Goal: Transaction & Acquisition: Purchase product/service

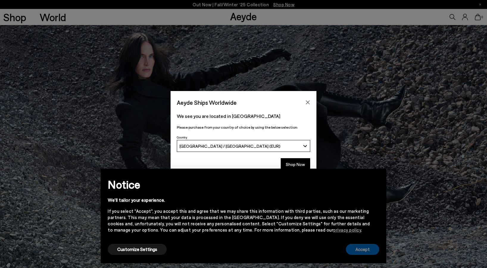
scroll to position [286, 0]
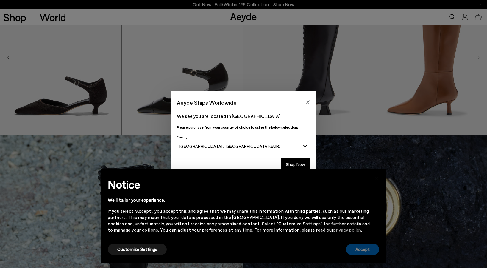
click at [369, 247] on button "Accept" at bounding box center [362, 248] width 33 height 11
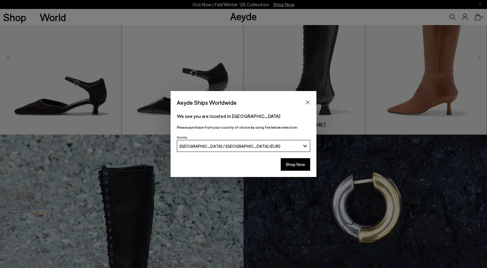
click at [307, 102] on icon "Close" at bounding box center [308, 102] width 4 height 4
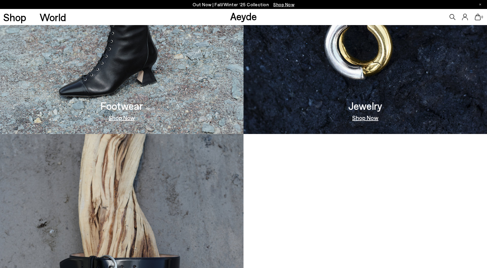
scroll to position [545, 0]
click at [125, 116] on link "Shop Now" at bounding box center [122, 117] width 26 height 6
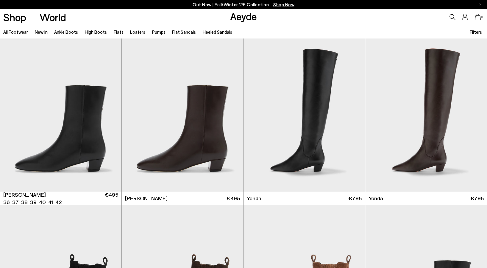
scroll to position [121, 0]
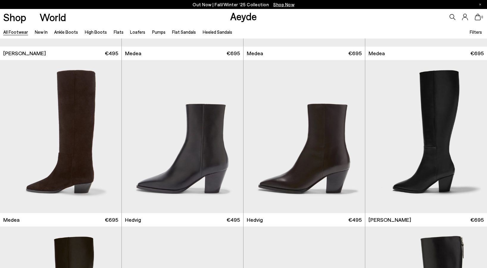
scroll to position [797, 0]
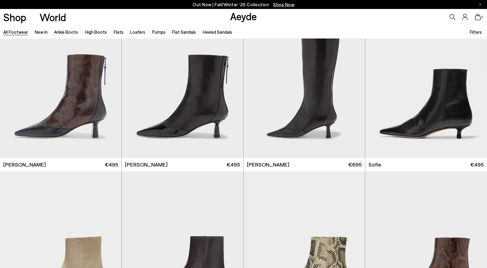
scroll to position [1707, 0]
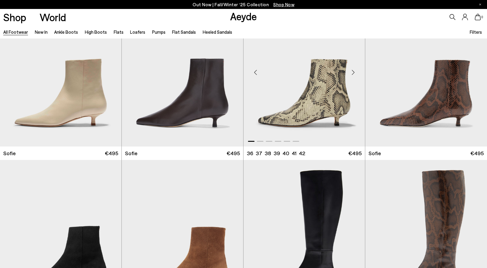
click at [351, 71] on div "Next slide" at bounding box center [353, 72] width 18 height 18
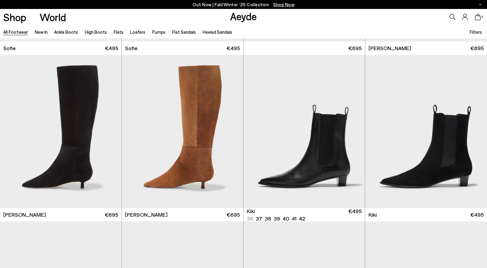
scroll to position [2135, 0]
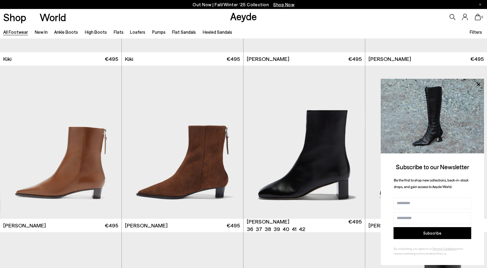
scroll to position [2343, 0]
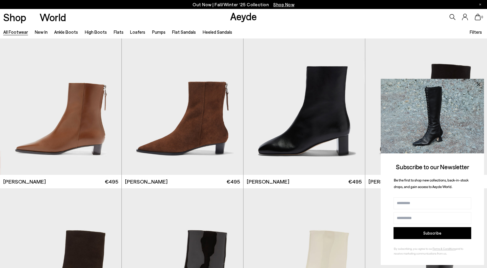
click at [478, 83] on icon at bounding box center [478, 84] width 3 height 3
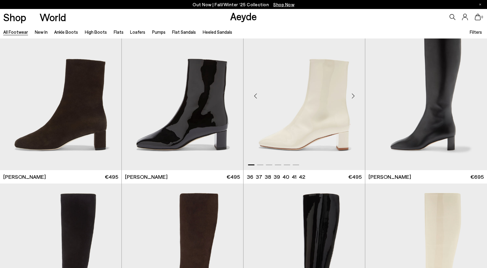
scroll to position [2514, 0]
click at [354, 97] on div "Next slide" at bounding box center [353, 96] width 18 height 18
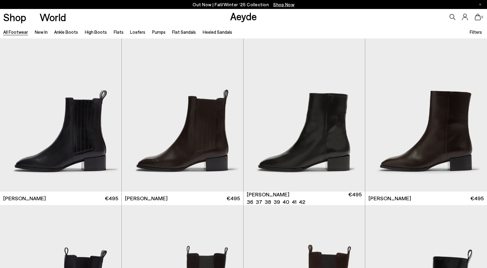
scroll to position [4344, 0]
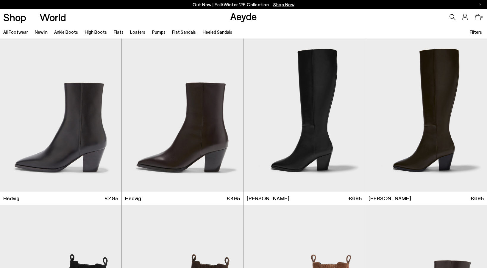
click at [452, 15] on icon at bounding box center [453, 17] width 6 height 6
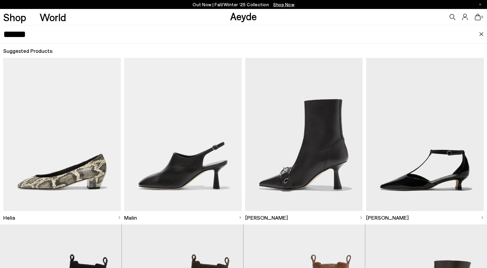
type input "******"
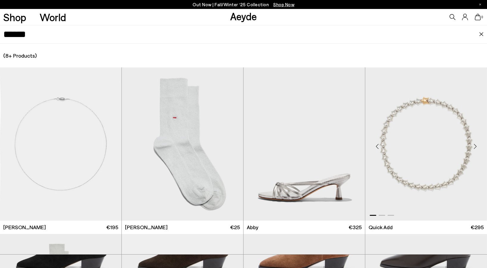
scroll to position [183, 0]
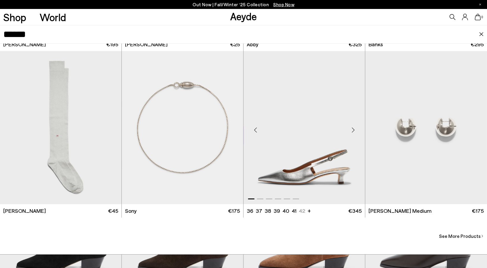
click at [354, 128] on div "Next slide" at bounding box center [353, 130] width 18 height 18
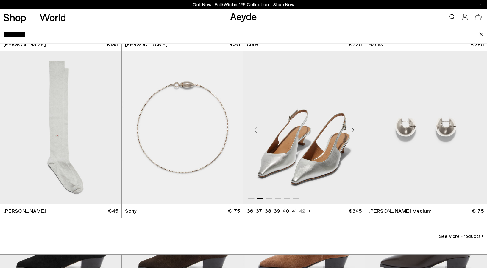
click at [354, 128] on div "Next slide" at bounding box center [353, 130] width 18 height 18
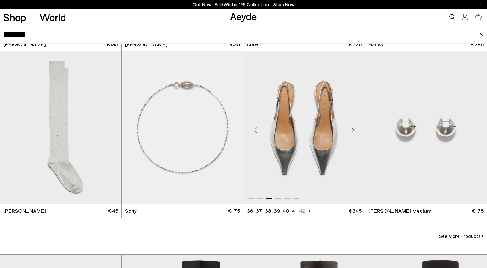
scroll to position [139, 0]
